Goal: Consume media (video, audio)

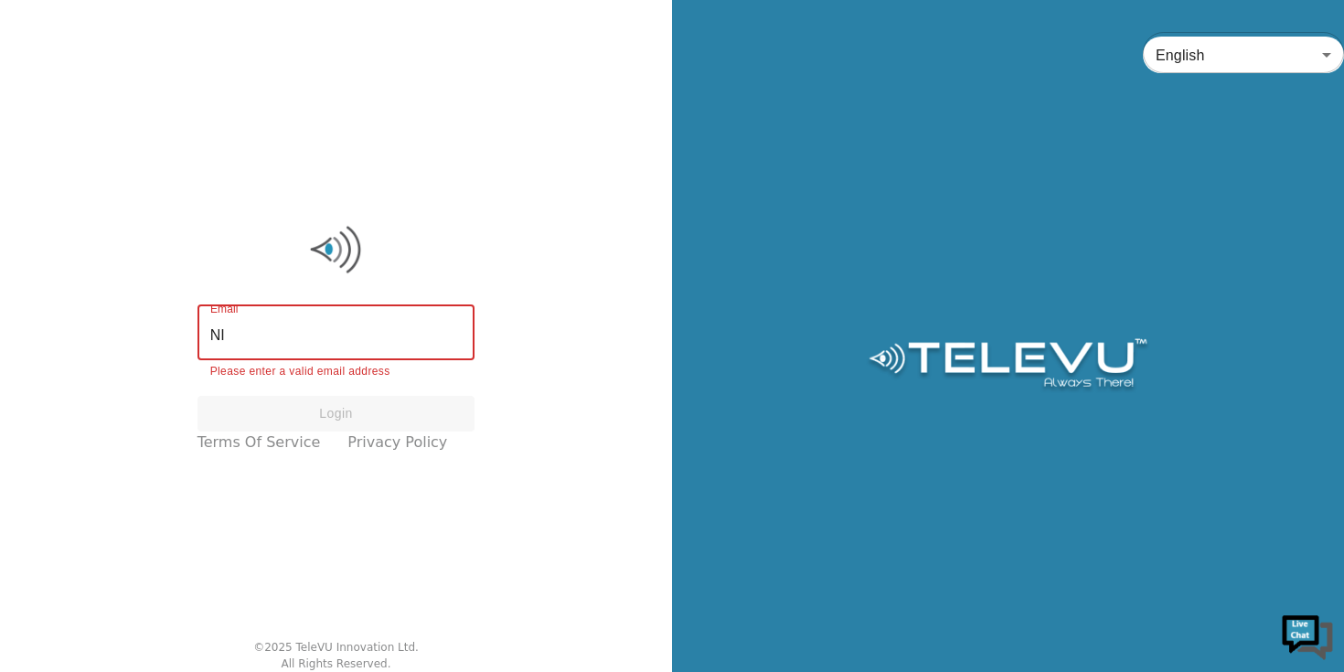
type input "N"
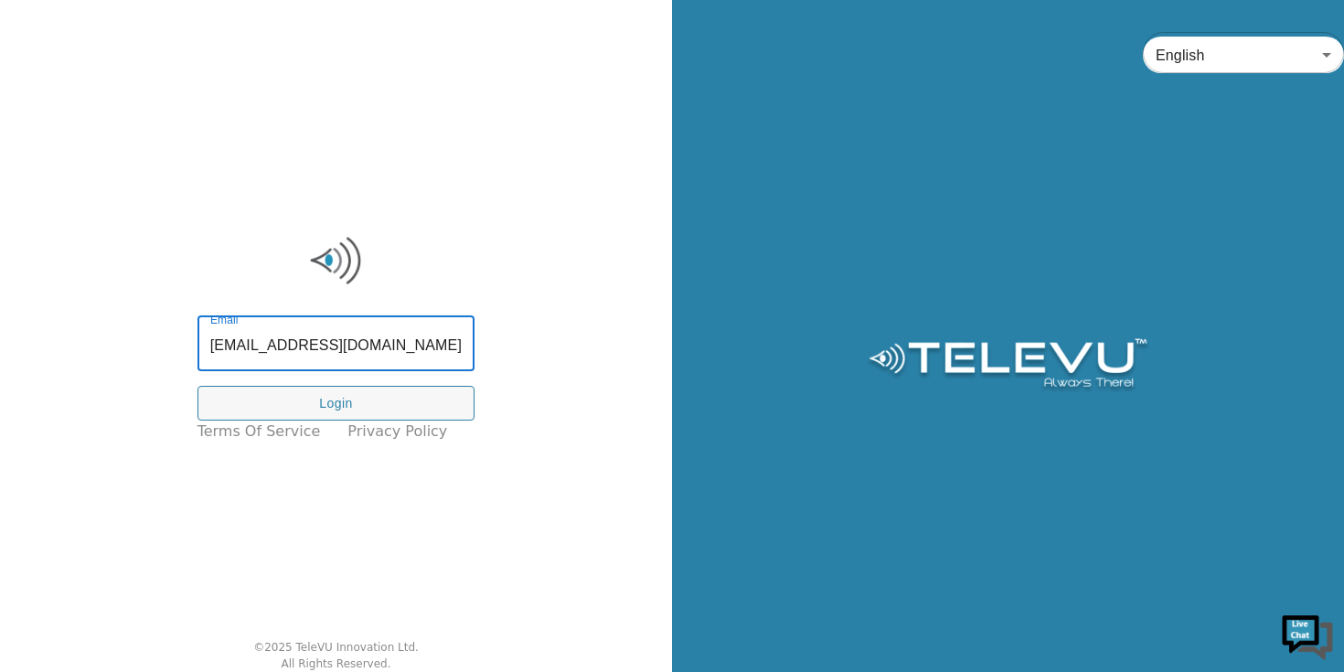
type input "[EMAIL_ADDRESS][DOMAIN_NAME]"
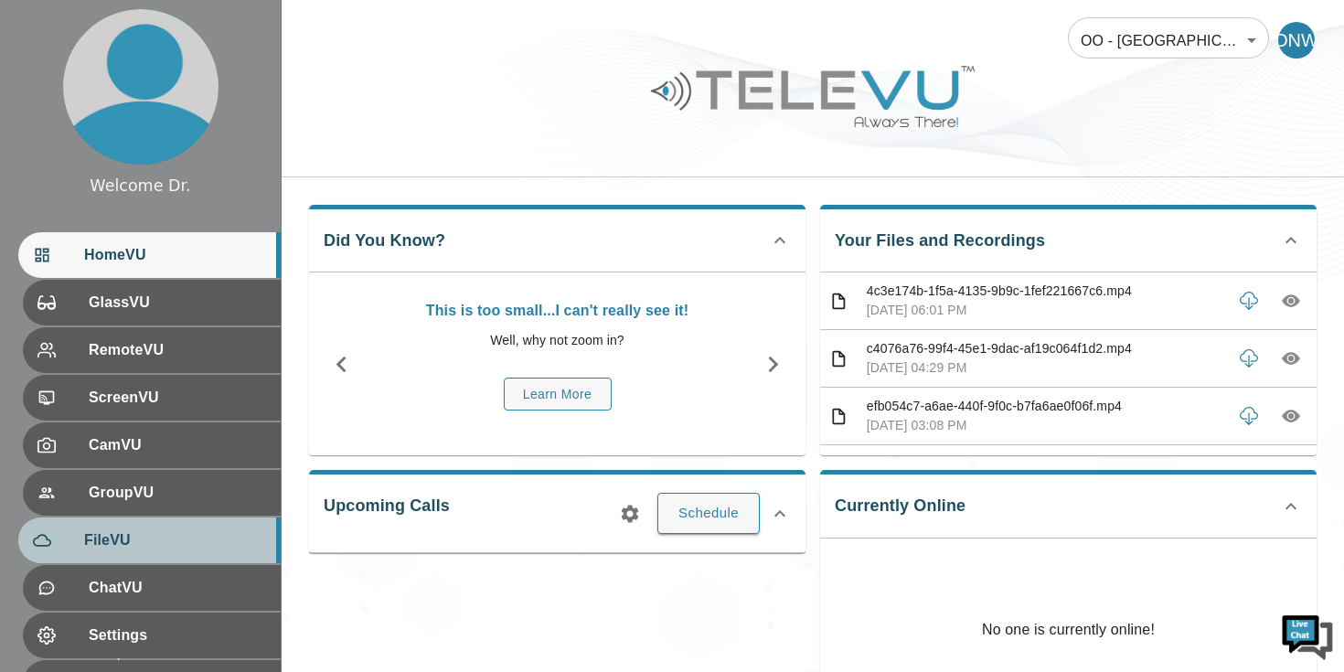
click at [139, 547] on span "FileVU" at bounding box center [175, 540] width 182 height 22
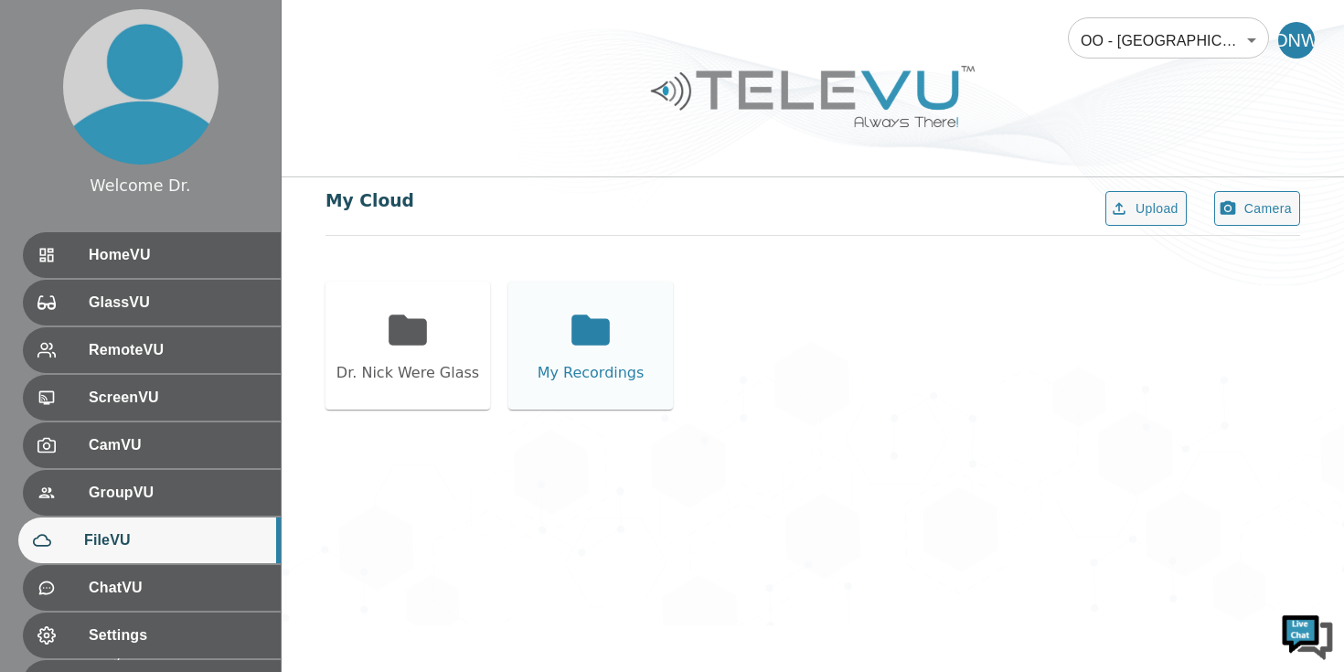
click at [554, 346] on div "My Recordings" at bounding box center [590, 346] width 165 height 128
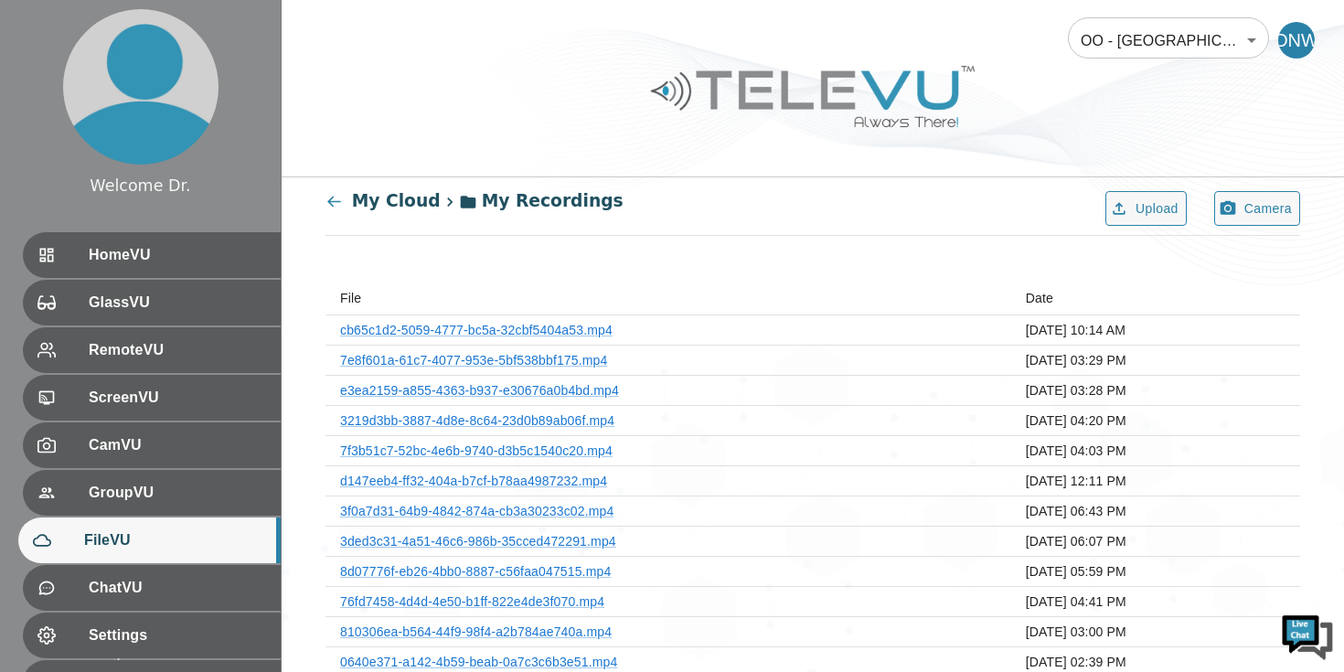
click at [337, 198] on icon at bounding box center [333, 201] width 17 height 17
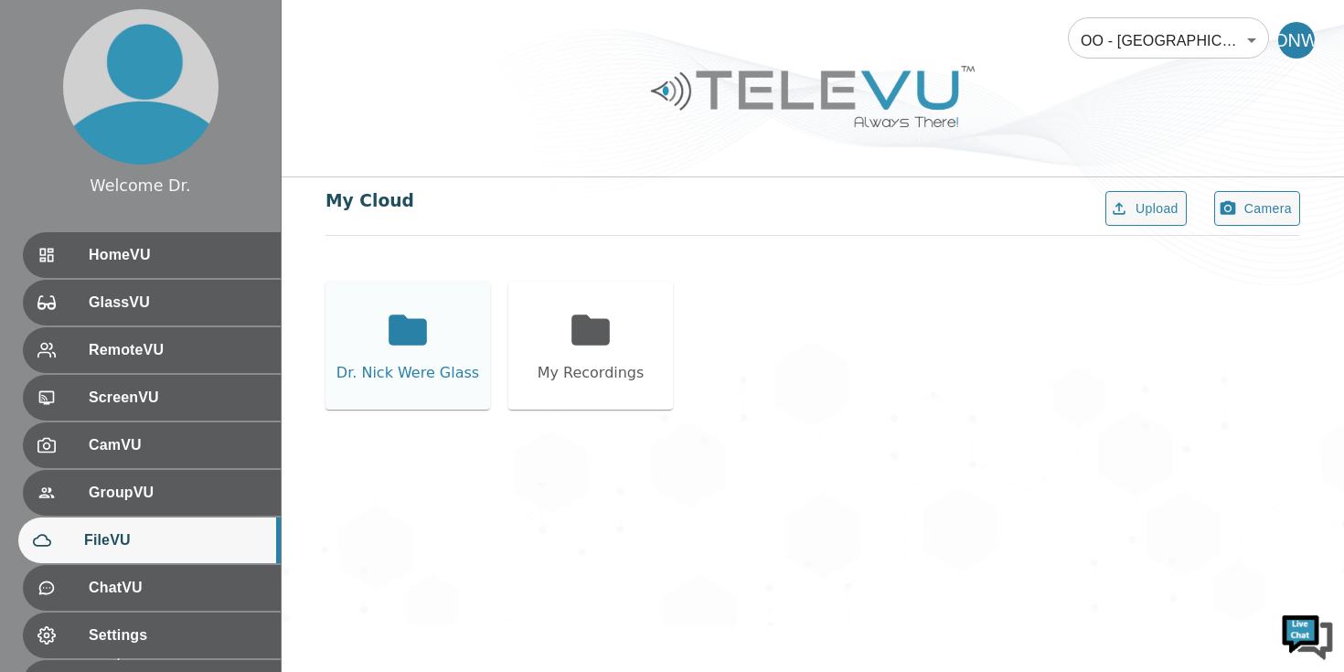
click at [473, 351] on div "Dr. Nick Were Glass" at bounding box center [407, 346] width 165 height 128
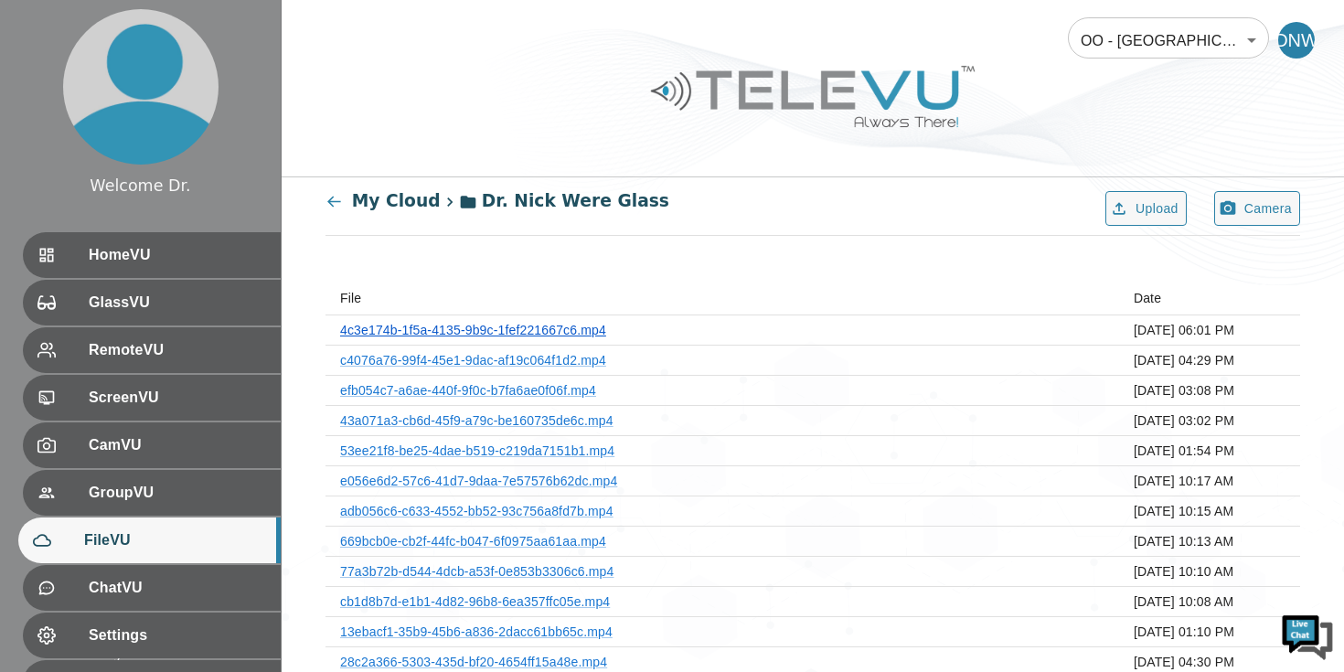
click at [552, 330] on link "4c3e174b-1f5a-4135-9b9c-1fef221667c6.mp4" at bounding box center [473, 330] width 266 height 15
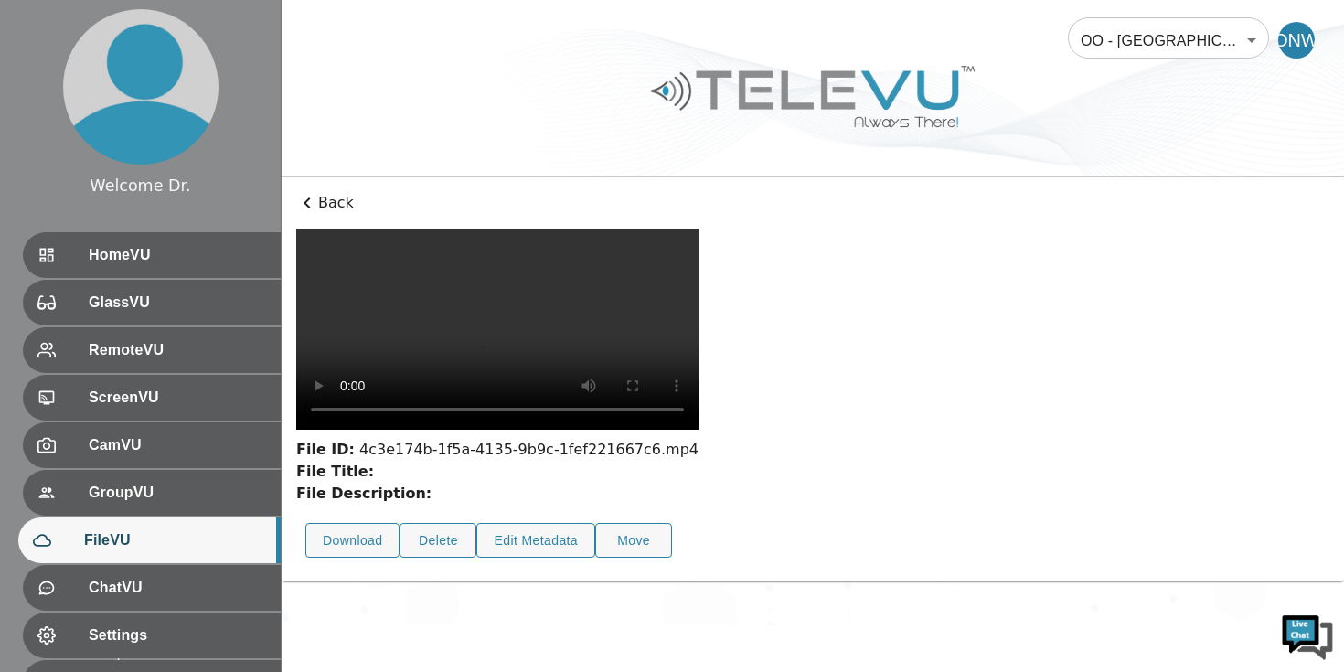
click at [408, 430] on video at bounding box center [497, 329] width 402 height 201
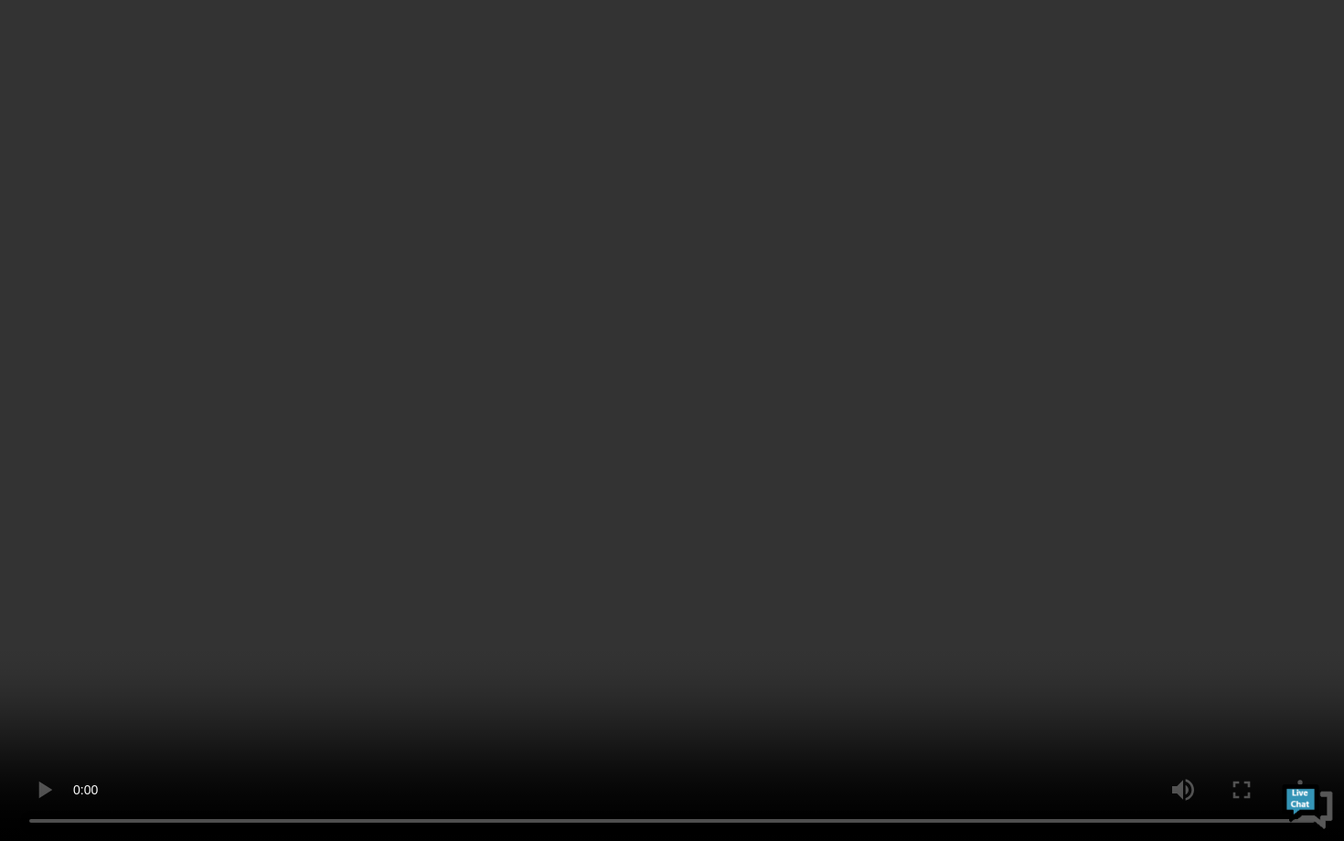
click at [923, 671] on video at bounding box center [672, 420] width 1344 height 841
click at [234, 564] on video at bounding box center [672, 420] width 1344 height 841
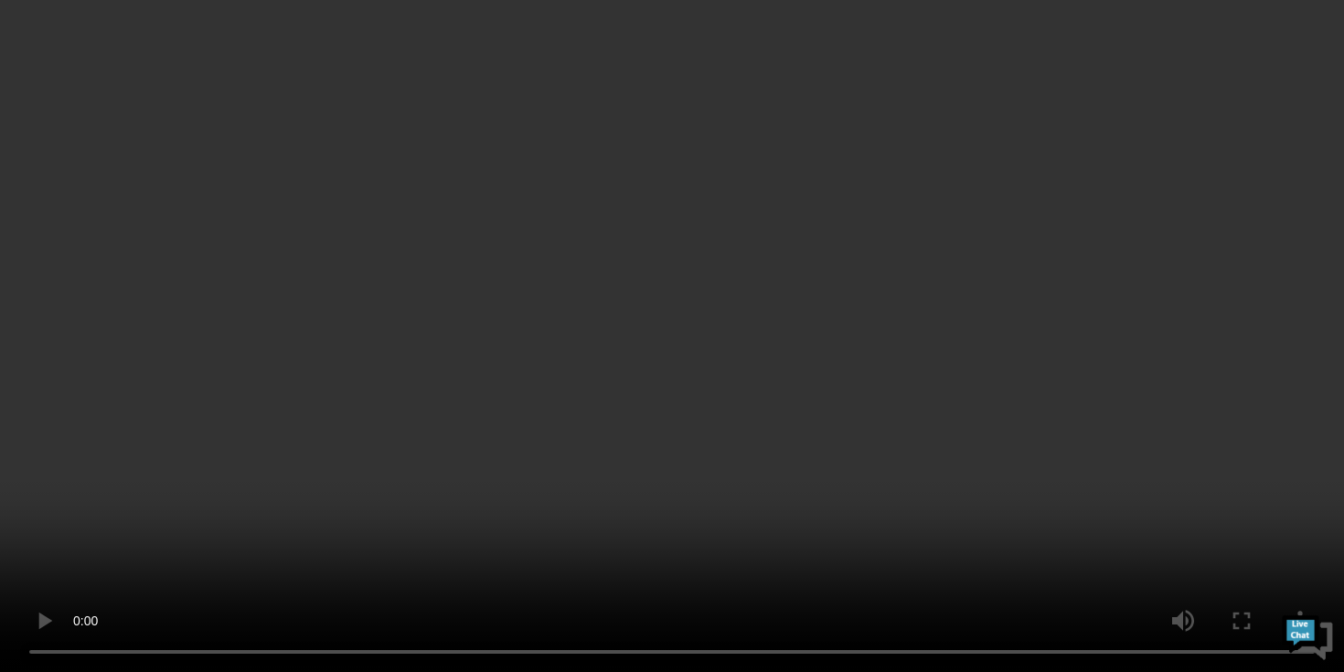
scroll to position [94, 0]
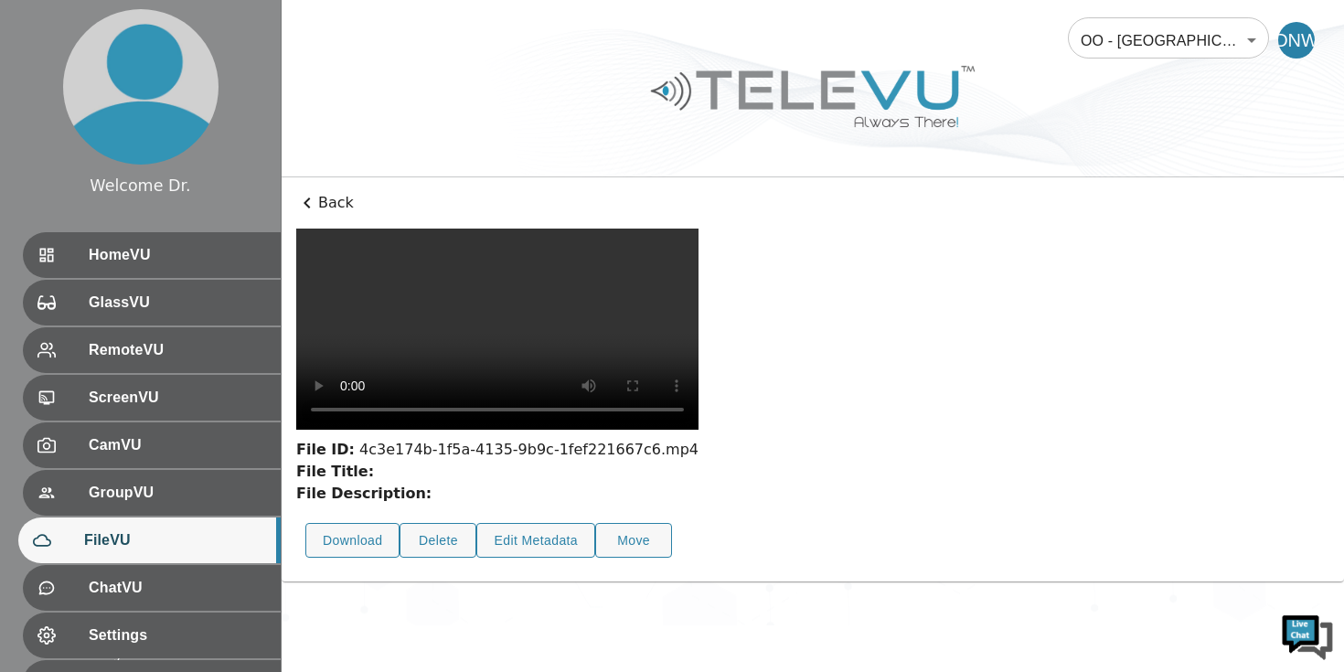
click at [531, 430] on video at bounding box center [497, 329] width 402 height 201
